Goal: Understand process/instructions: Learn how to perform a task or action

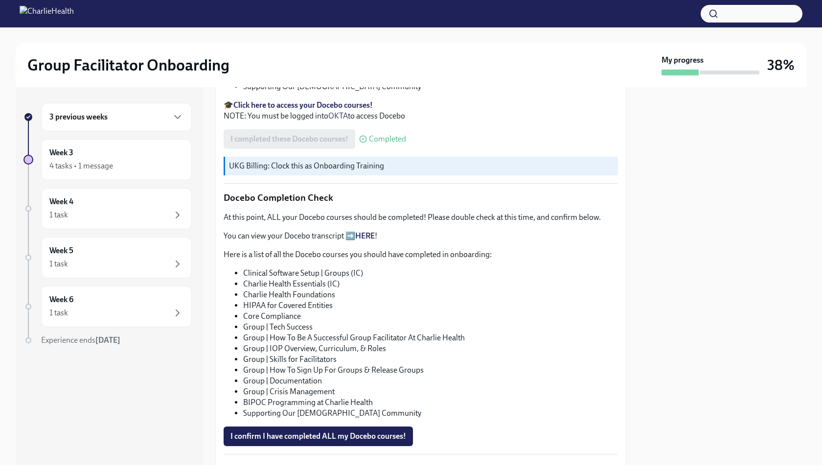
scroll to position [414, 0]
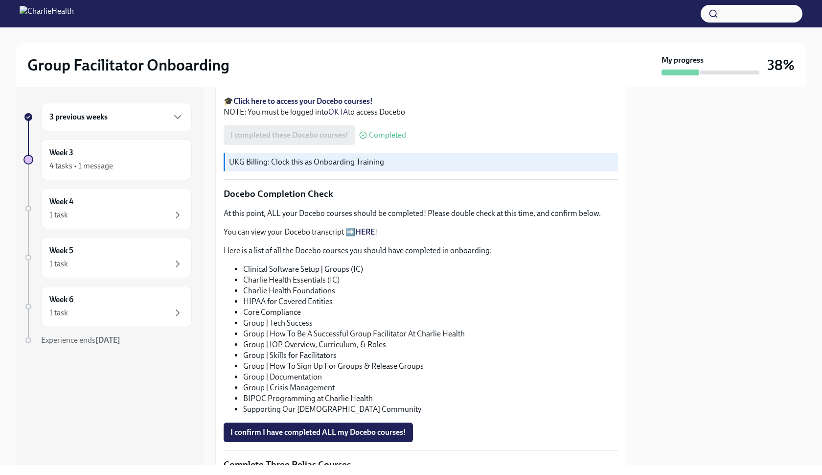
click at [313, 265] on li "Clinical Software Setup | Groups (IC)" at bounding box center [430, 269] width 375 height 11
copy ul "Clinical Software Setup | Groups (IC)"
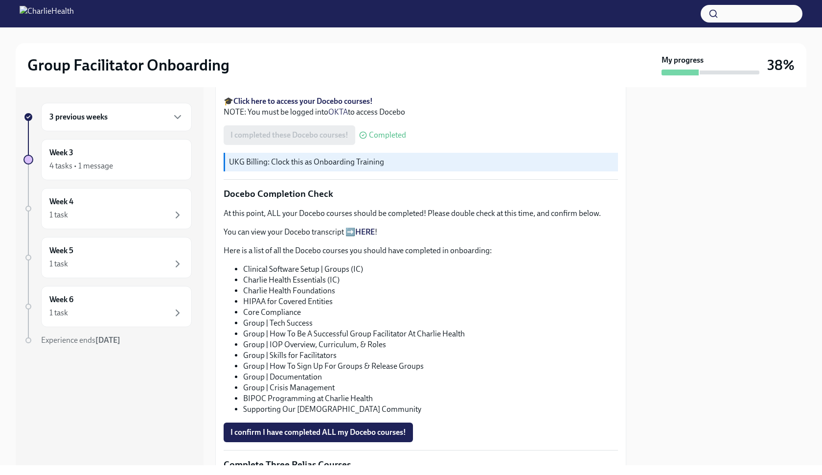
click at [263, 278] on li "Charlie Health Essentials (IC)" at bounding box center [430, 280] width 375 height 11
copy ul "Charlie Health Essentials (IC)"
click at [389, 363] on li "Group | How To Sign Up For Groups & Release Groups" at bounding box center [430, 366] width 375 height 11
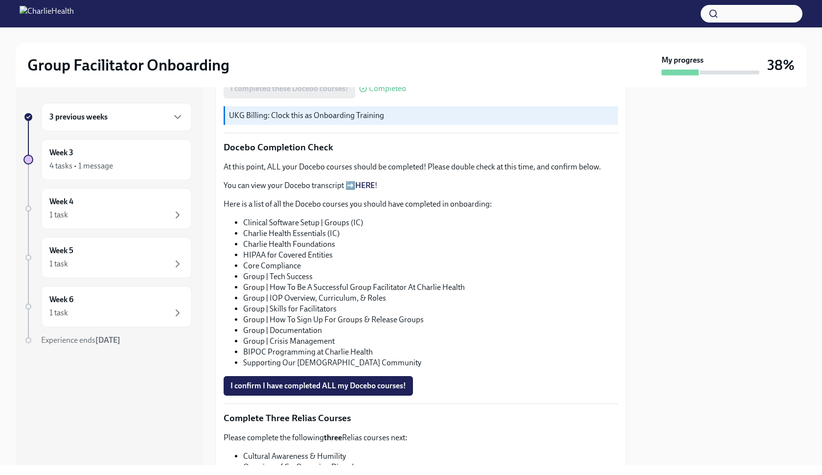
scroll to position [482, 0]
